Goal: Task Accomplishment & Management: Use online tool/utility

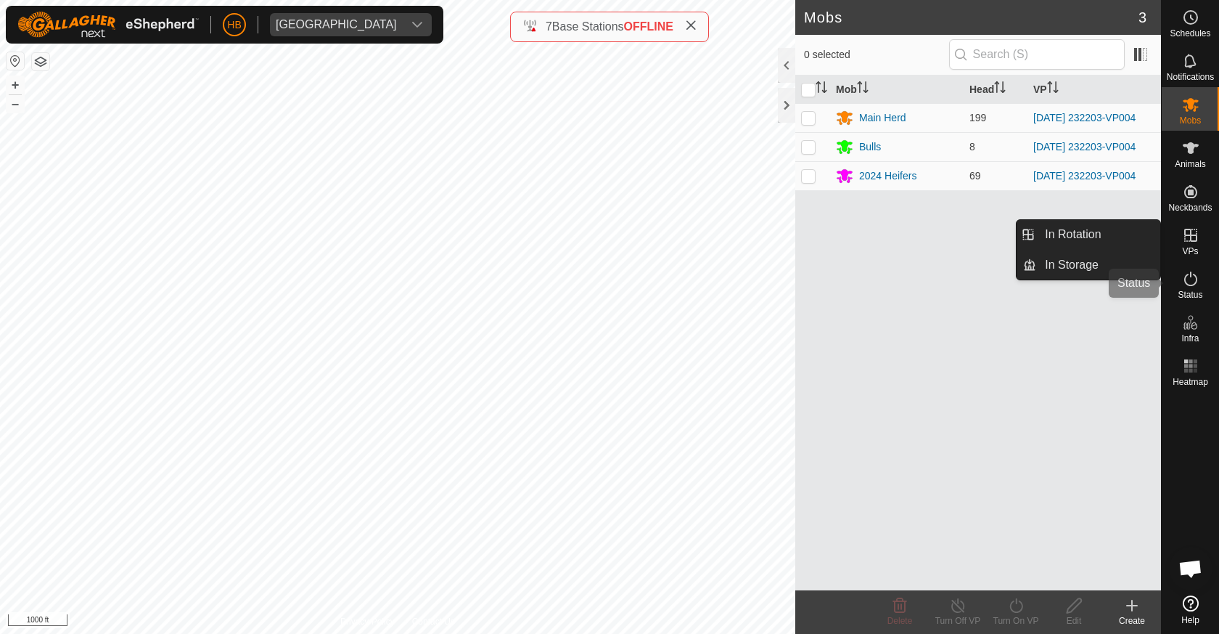
click at [1194, 266] on div "Status" at bounding box center [1190, 283] width 57 height 44
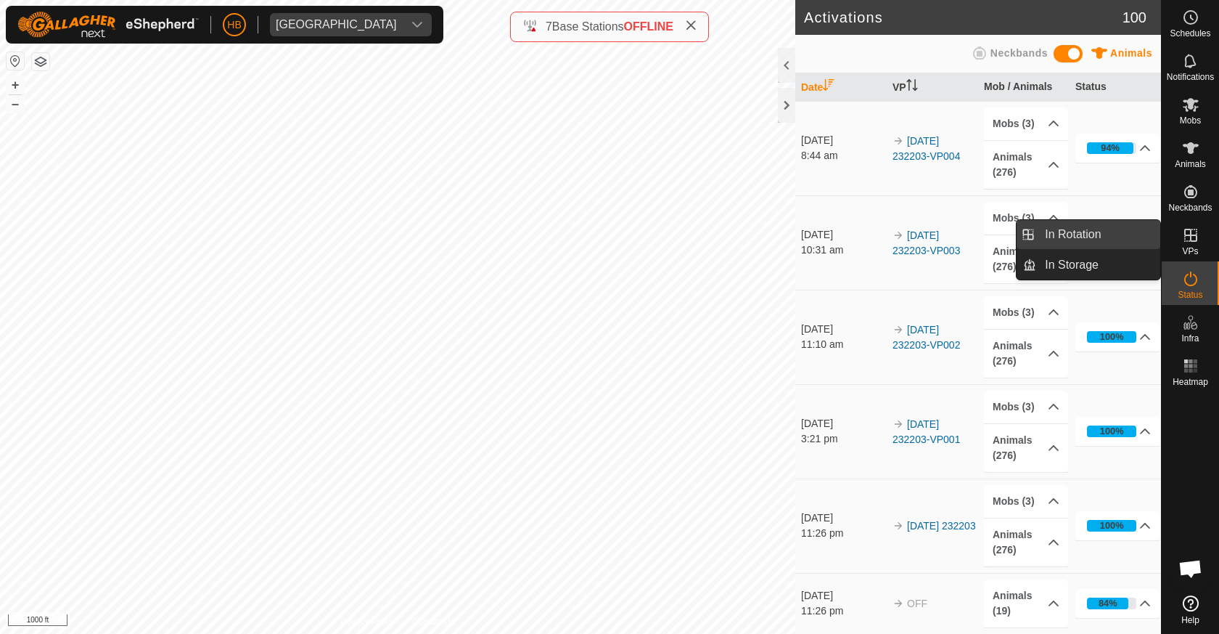
click at [1084, 235] on span "In Rotation" at bounding box center [1073, 234] width 56 height 17
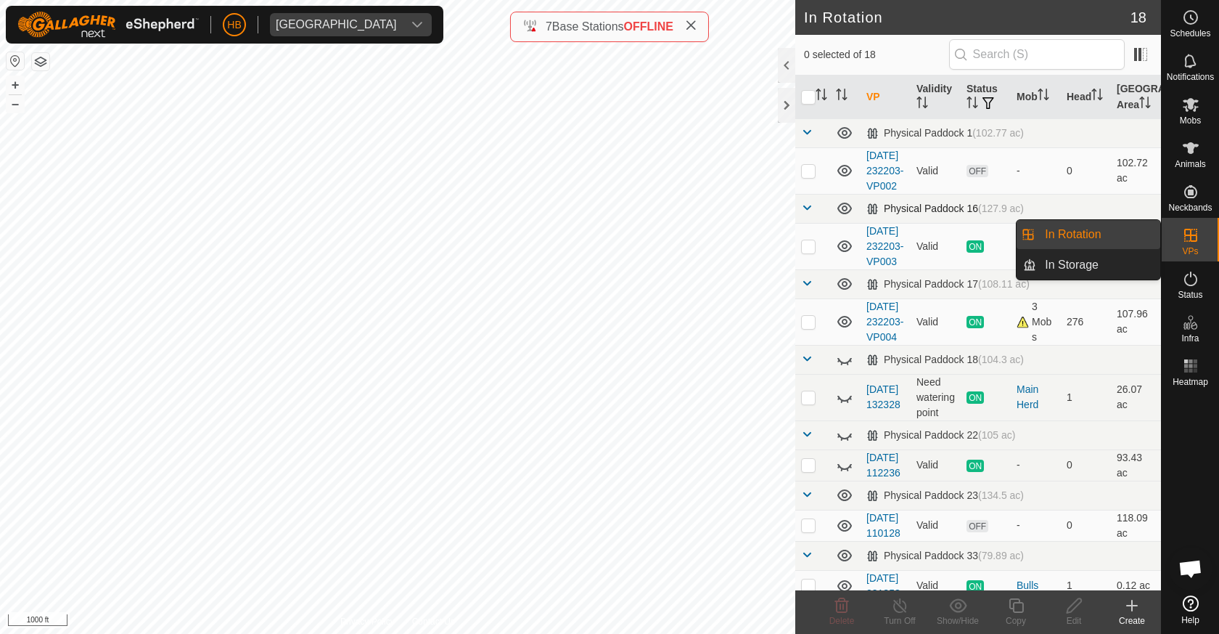
click at [1081, 223] on td "Physical Paddock 16 (127.9 ac)" at bounding box center [1011, 208] width 301 height 29
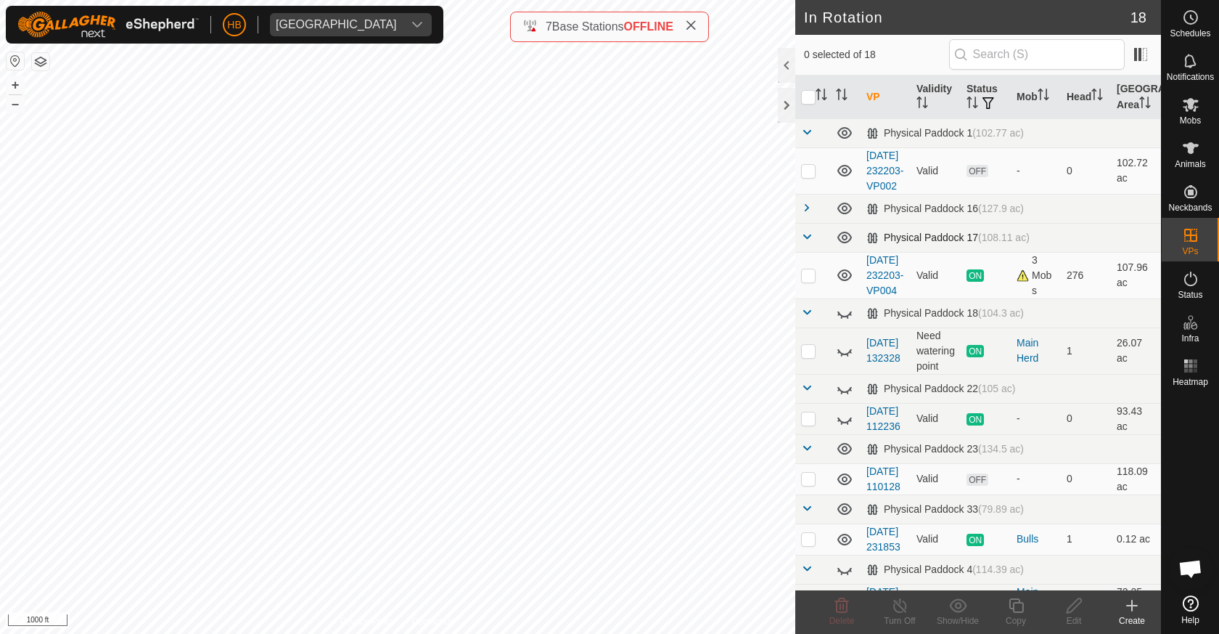
scroll to position [7, 0]
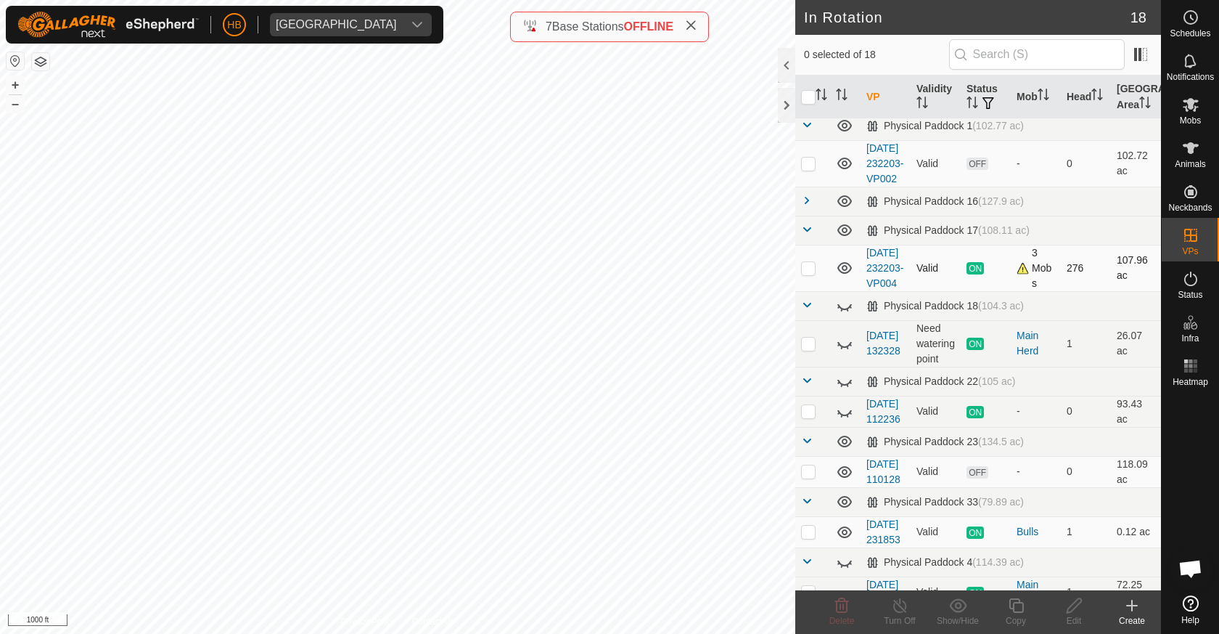
click at [812, 274] on p-checkbox at bounding box center [808, 268] width 15 height 12
checkbox input "true"
click at [1015, 629] on div "Copy" at bounding box center [1016, 612] width 58 height 44
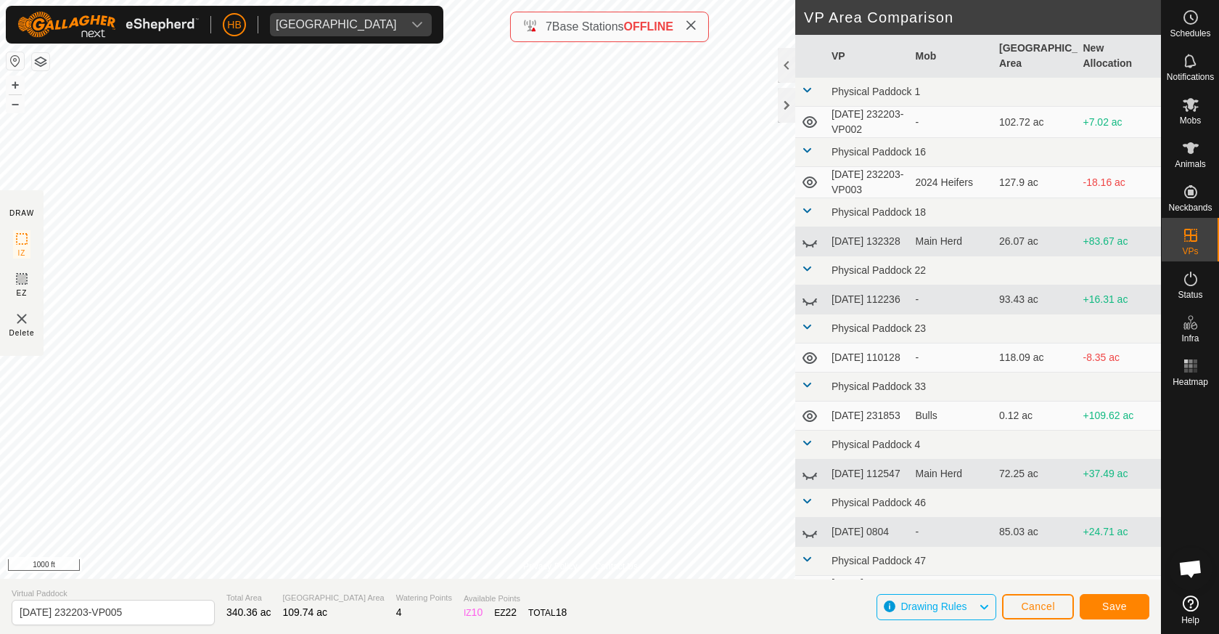
click at [1134, 603] on button "Save" at bounding box center [1115, 606] width 70 height 25
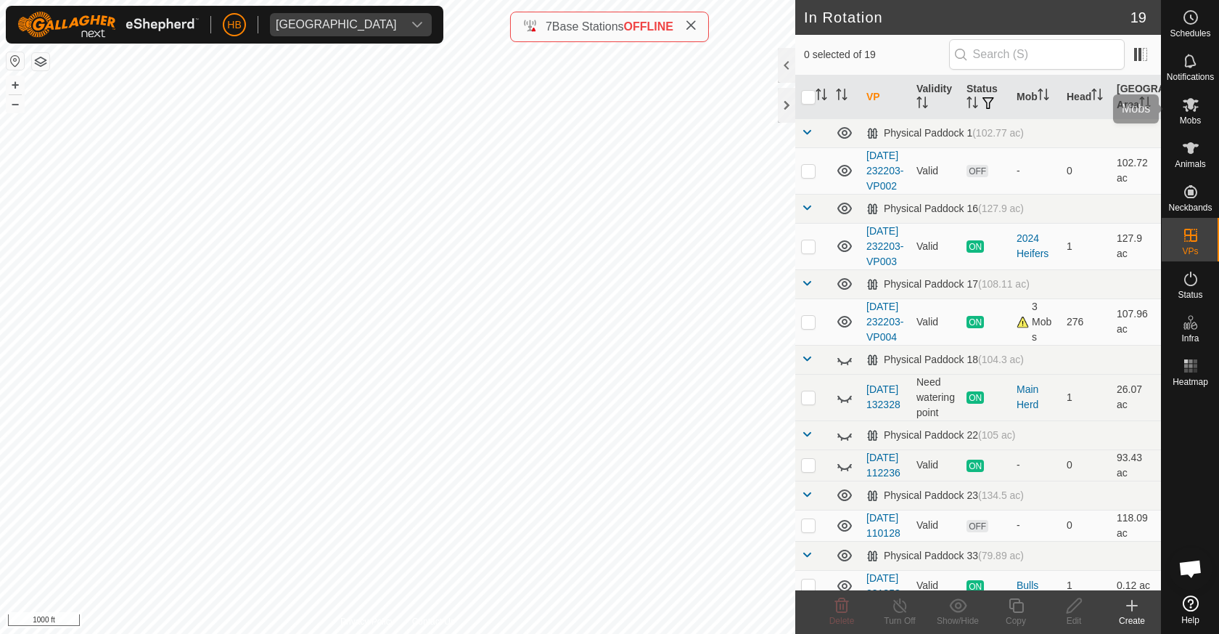
click at [1181, 104] on es-mob-svg-icon at bounding box center [1191, 104] width 26 height 23
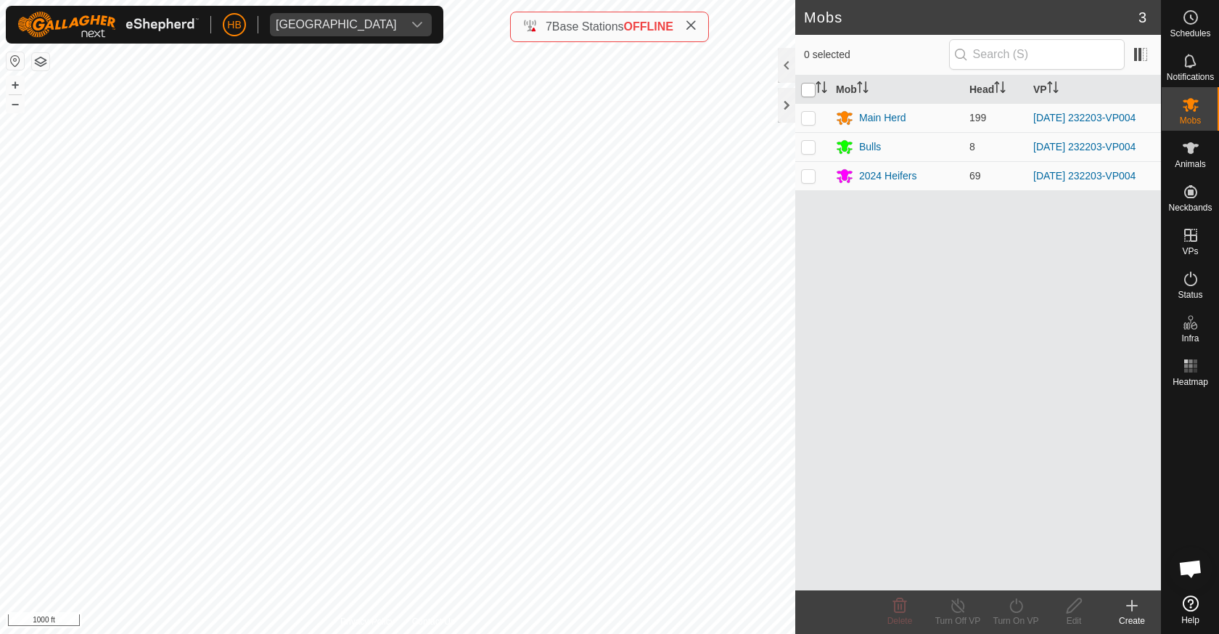
click at [802, 87] on input "checkbox" at bounding box center [808, 90] width 15 height 15
checkbox input "true"
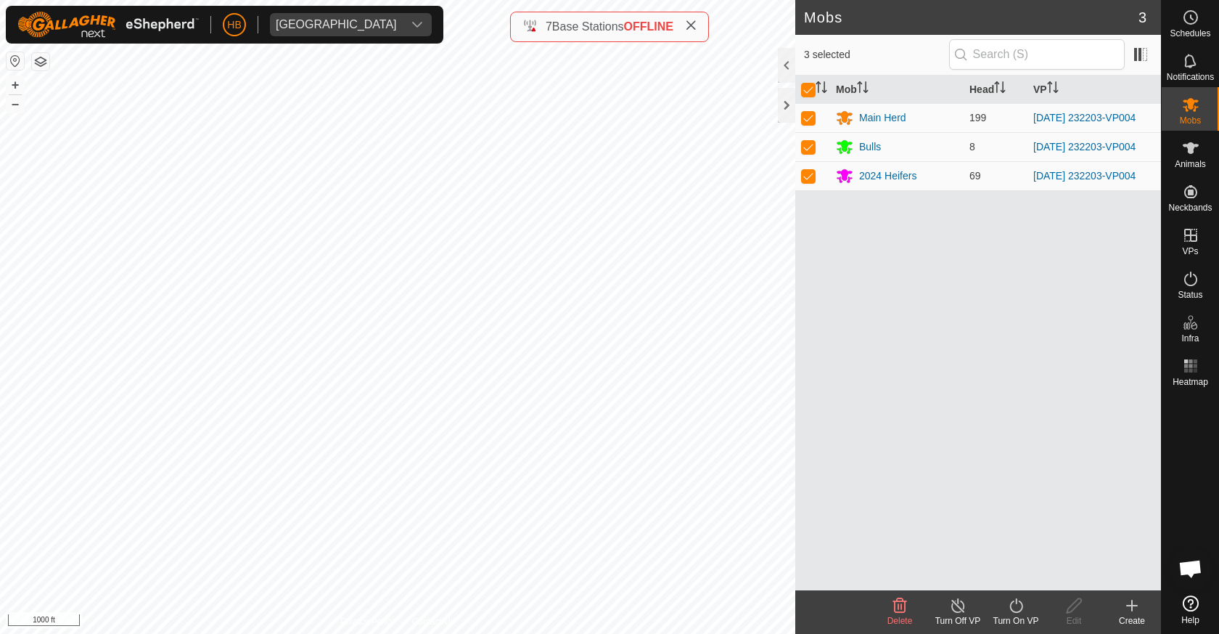
click at [1003, 608] on turn-on-svg-icon at bounding box center [1016, 605] width 58 height 17
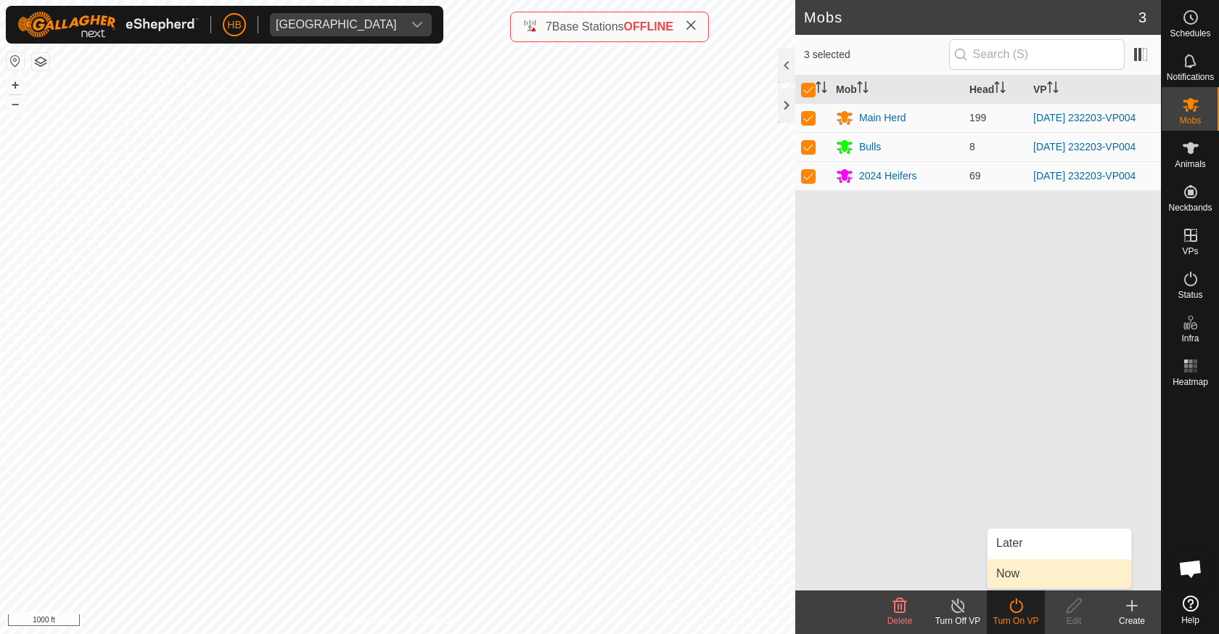
click at [997, 566] on link "Now" at bounding box center [1060, 573] width 144 height 29
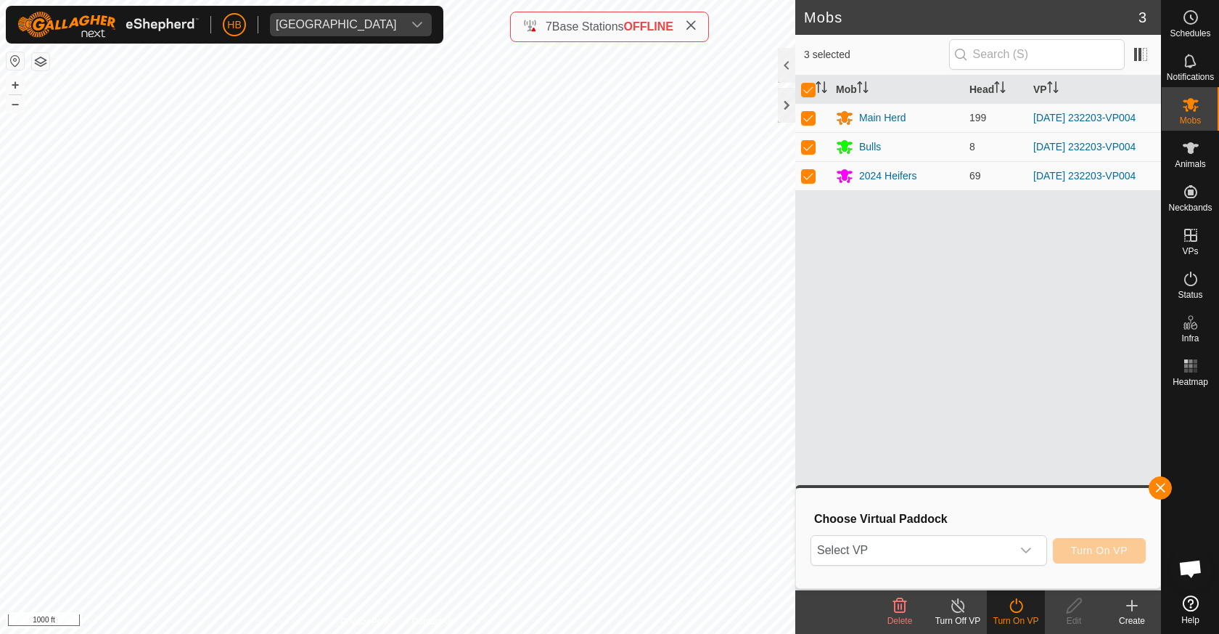
click at [975, 534] on body "HB Visnaga Ranch Schedules Notifications Mobs Animals Neckbands VPs Status Infr…" at bounding box center [609, 317] width 1219 height 634
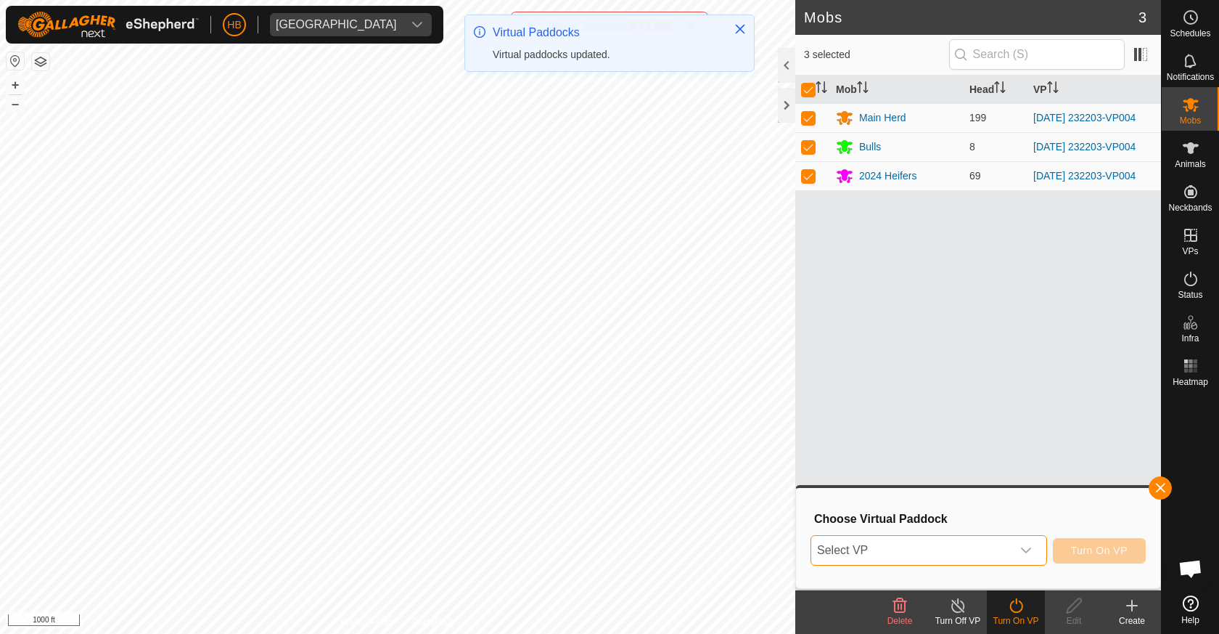
click at [907, 541] on span "Select VP" at bounding box center [912, 550] width 200 height 29
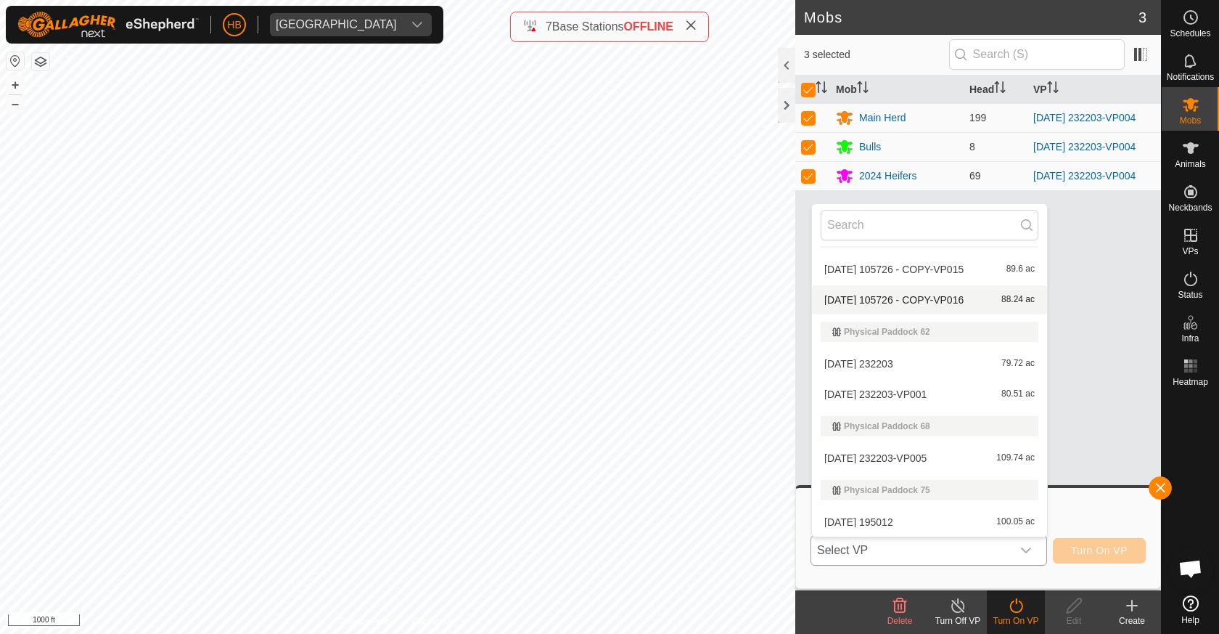
scroll to position [805, 0]
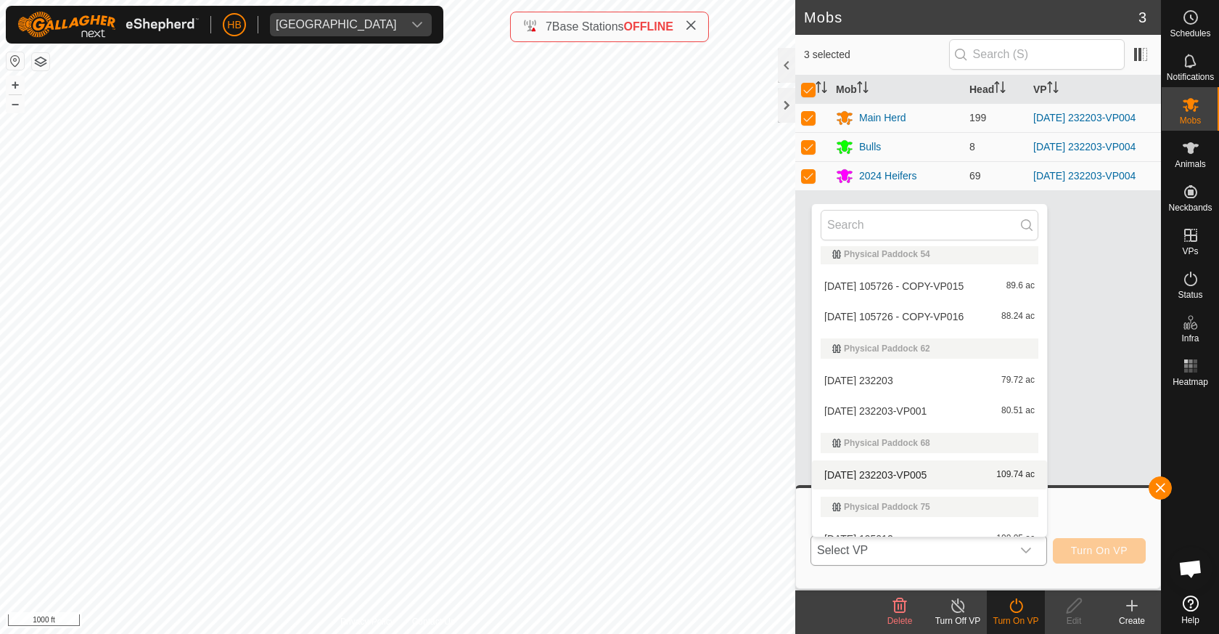
click at [934, 478] on li "[DATE] 232203-VP005 109.74 ac" at bounding box center [929, 474] width 235 height 29
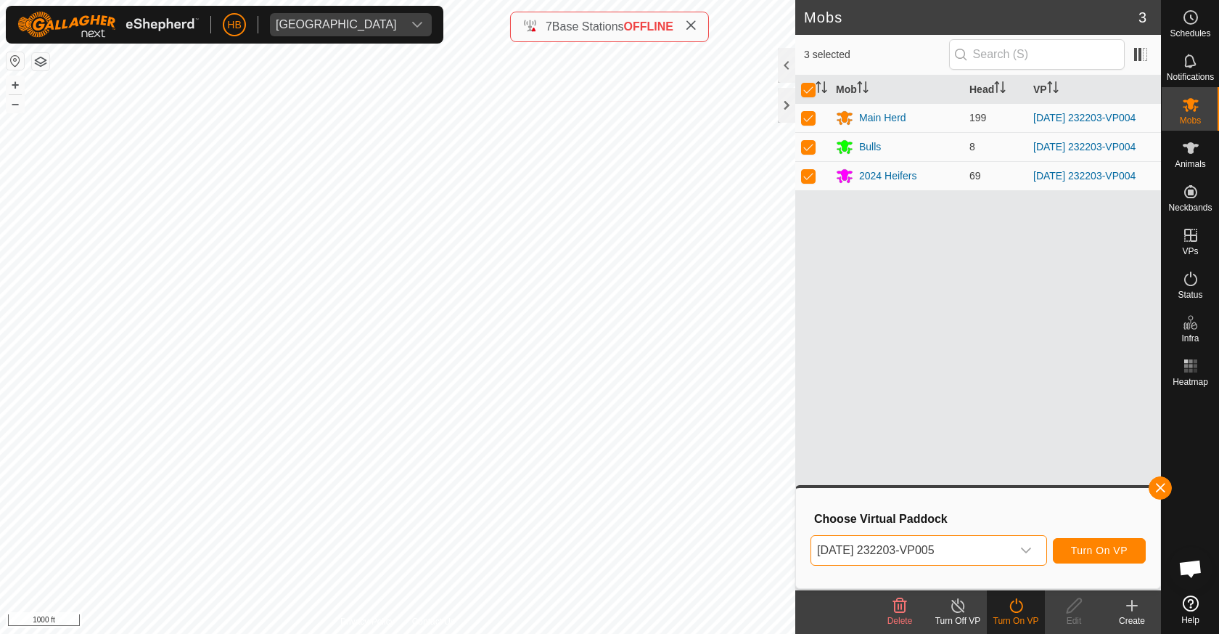
click at [1103, 565] on div "[DATE] 232203-VP005 Turn On VP" at bounding box center [978, 550] width 335 height 35
click at [1103, 556] on button "Turn On VP" at bounding box center [1099, 550] width 93 height 25
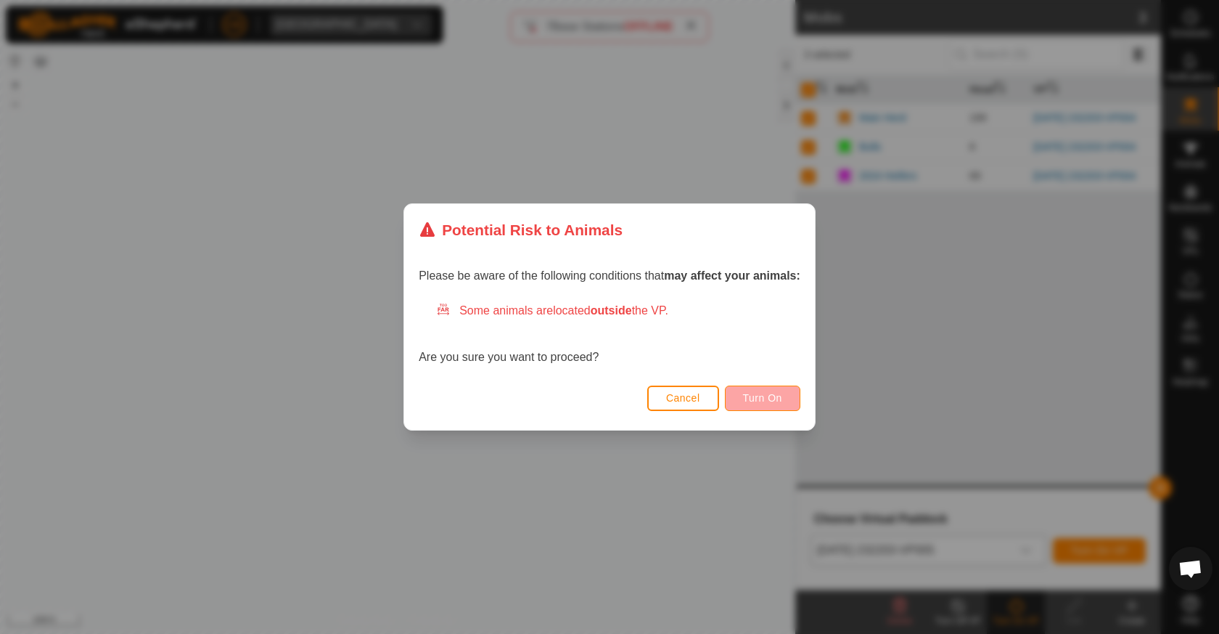
click at [751, 403] on span "Turn On" at bounding box center [762, 398] width 39 height 12
